Goal: Task Accomplishment & Management: Use online tool/utility

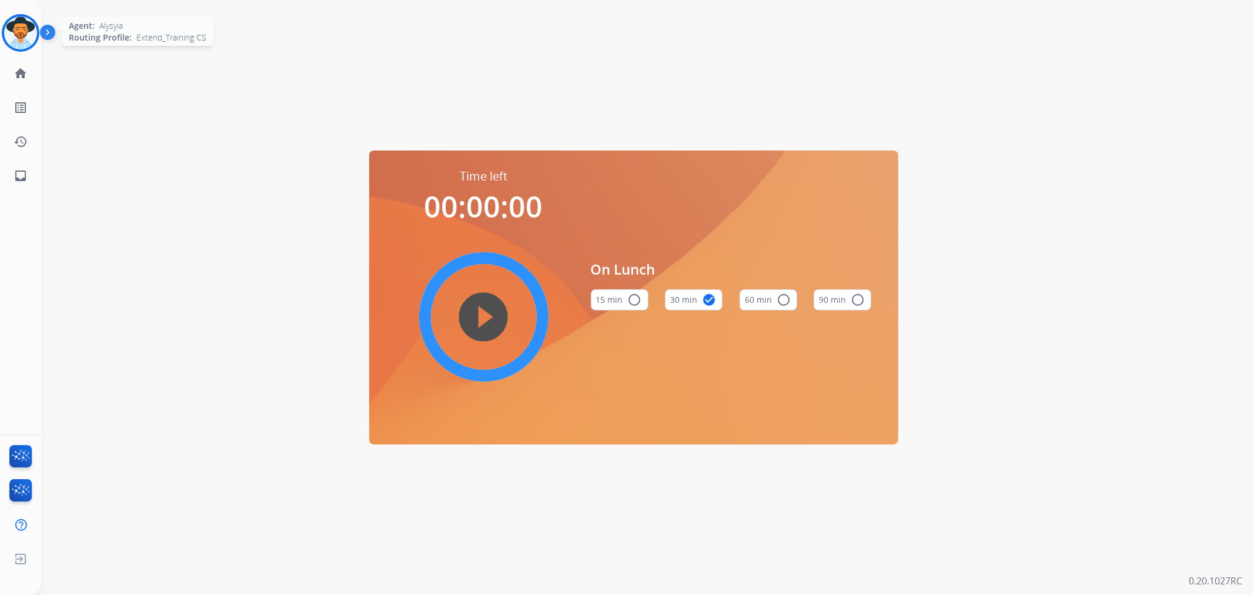
click at [24, 32] on img at bounding box center [20, 32] width 33 height 33
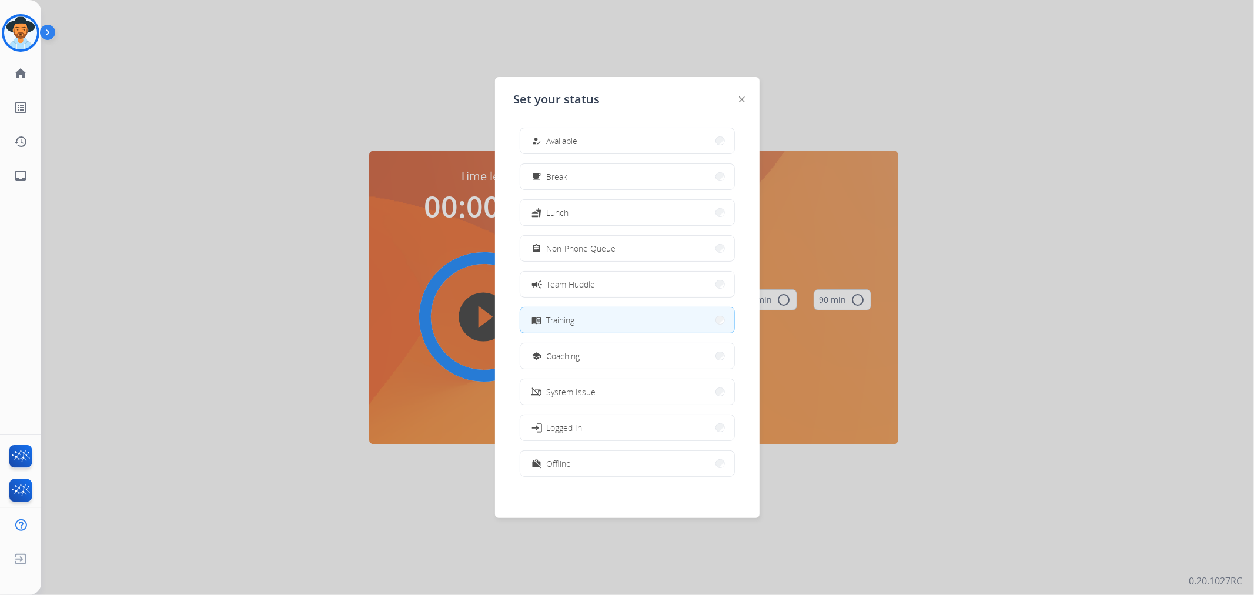
click at [559, 319] on span "Training" at bounding box center [561, 320] width 28 height 12
